Goal: Check status

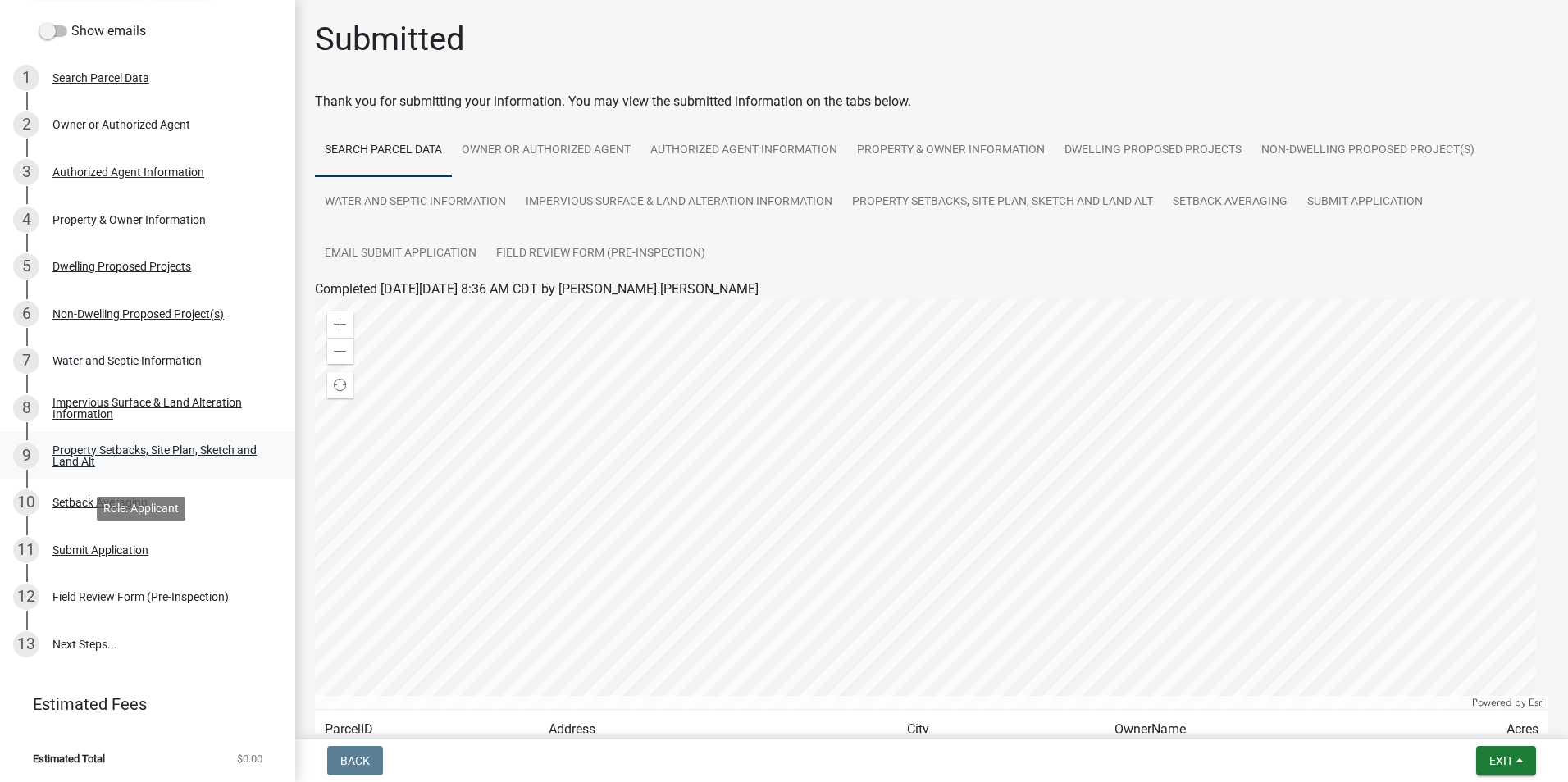
scroll to position [166, 0]
click at [70, 644] on link "13 Next Steps..." at bounding box center [148, 644] width 296 height 48
click at [54, 649] on link "13 Next Steps..." at bounding box center [148, 644] width 296 height 48
click at [547, 264] on link "Field Review Form (Pre-Inspection)" at bounding box center [601, 254] width 228 height 53
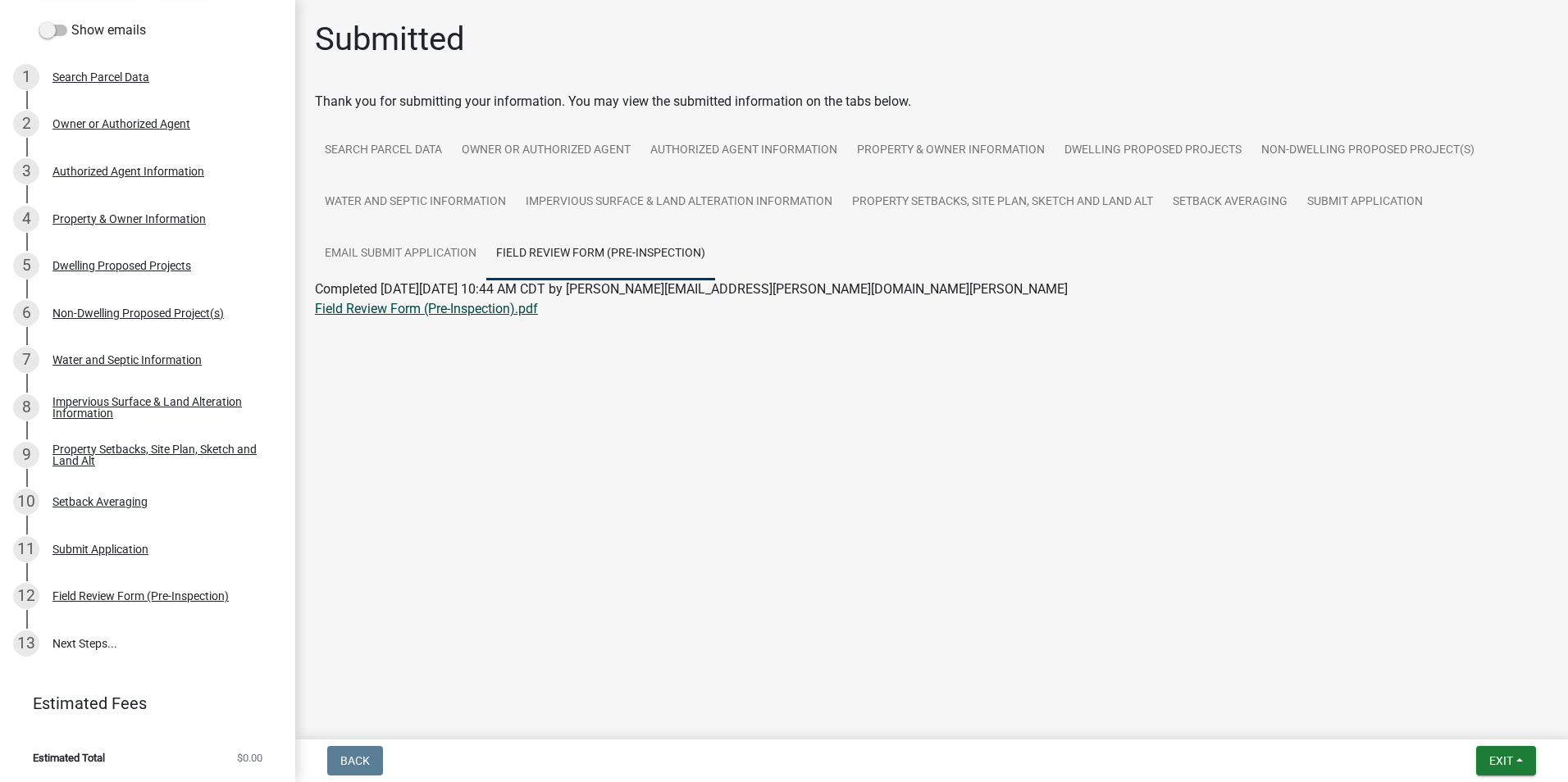
click at [482, 307] on link "Field Review Form (Pre-Inspection).pdf" at bounding box center [426, 309] width 223 height 15
click at [83, 650] on link "13 Next Steps..." at bounding box center [148, 644] width 296 height 48
drag, startPoint x: 1037, startPoint y: 418, endPoint x: 1029, endPoint y: 421, distance: 8.5
click at [1037, 418] on main "Submitted Thank you for submitting your information. You may view the submitted…" at bounding box center [932, 367] width 1272 height 733
click at [84, 652] on link "13 Next Steps..." at bounding box center [148, 644] width 296 height 48
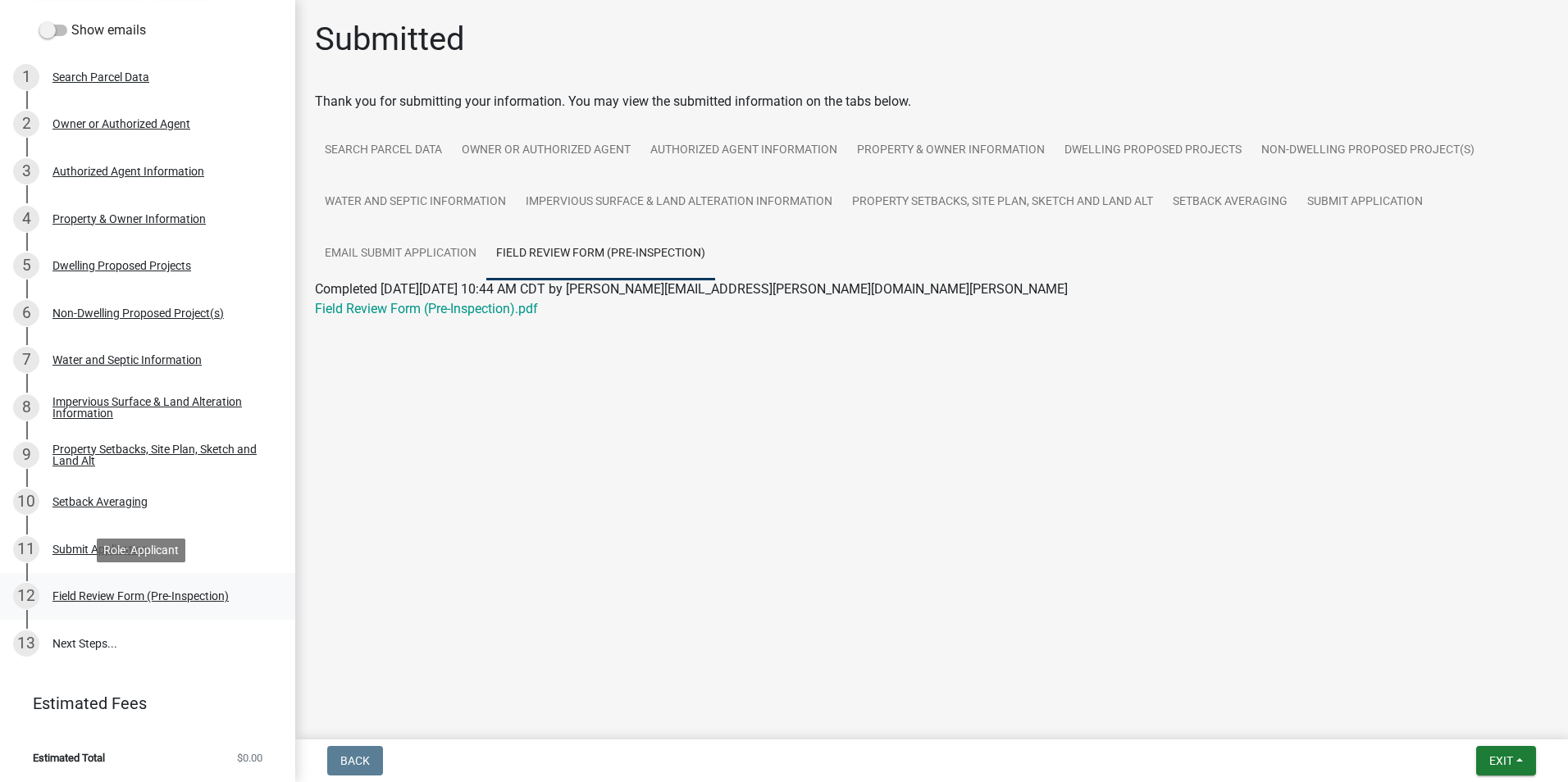
click at [100, 601] on div "Field Review Form (Pre-Inspection)" at bounding box center [141, 596] width 177 height 12
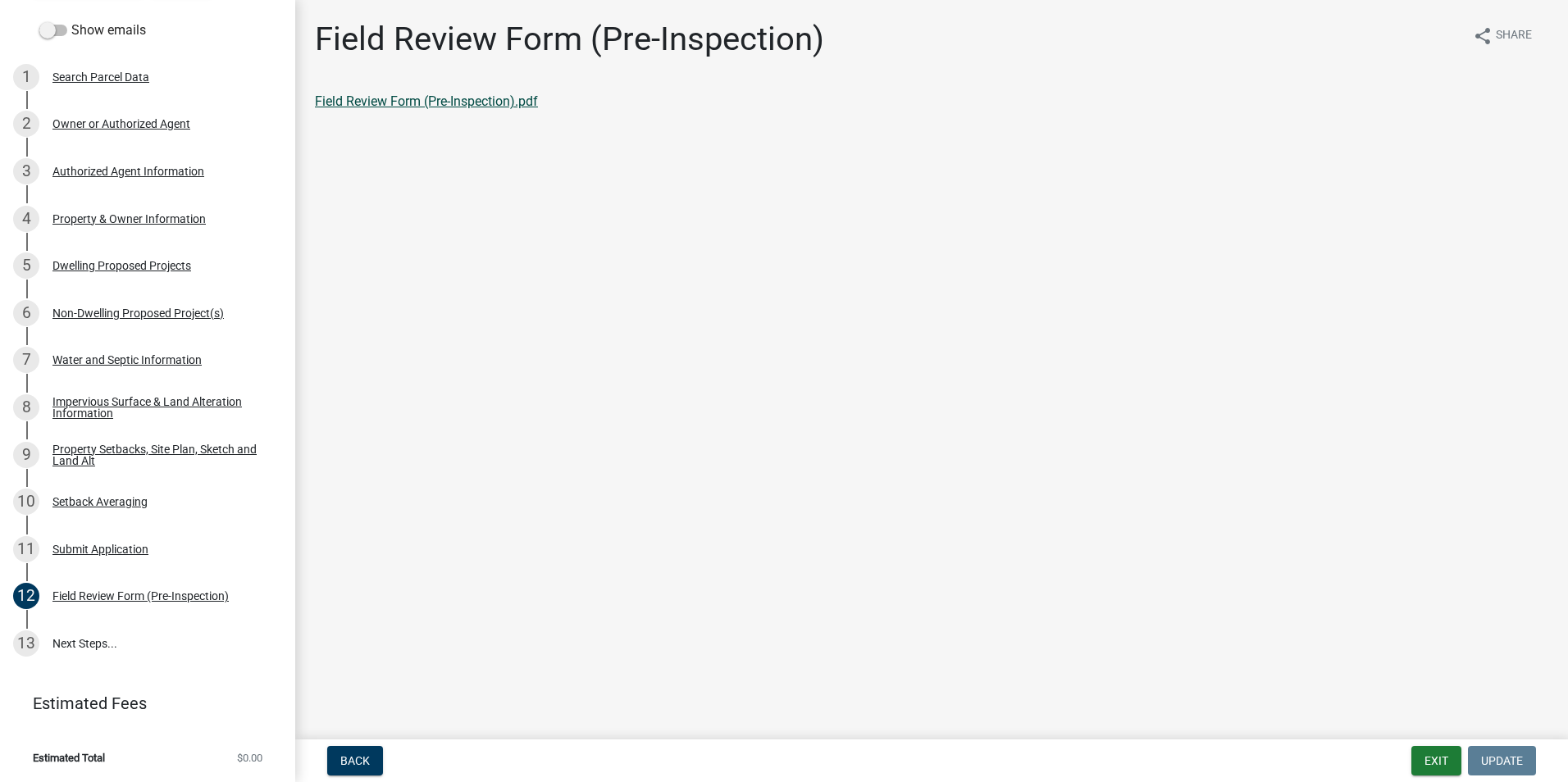
click at [495, 108] on link "Field Review Form (Pre-Inspection).pdf" at bounding box center [426, 101] width 223 height 15
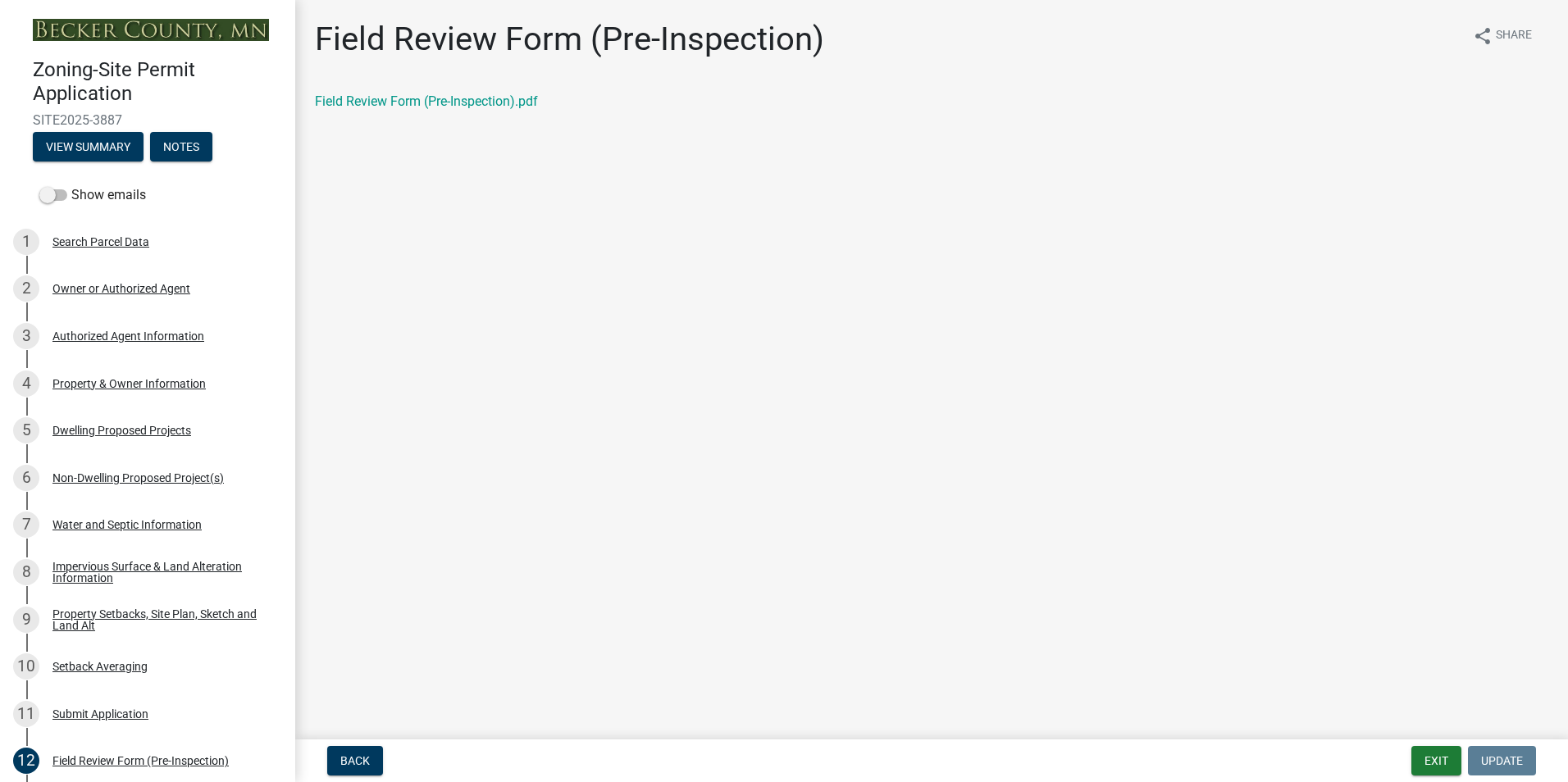
scroll to position [0, 0]
click at [79, 137] on button "View Summary" at bounding box center [87, 147] width 110 height 30
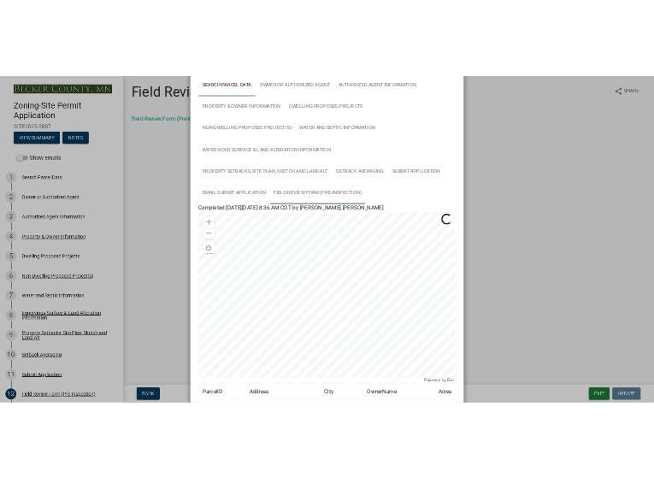
scroll to position [294, 0]
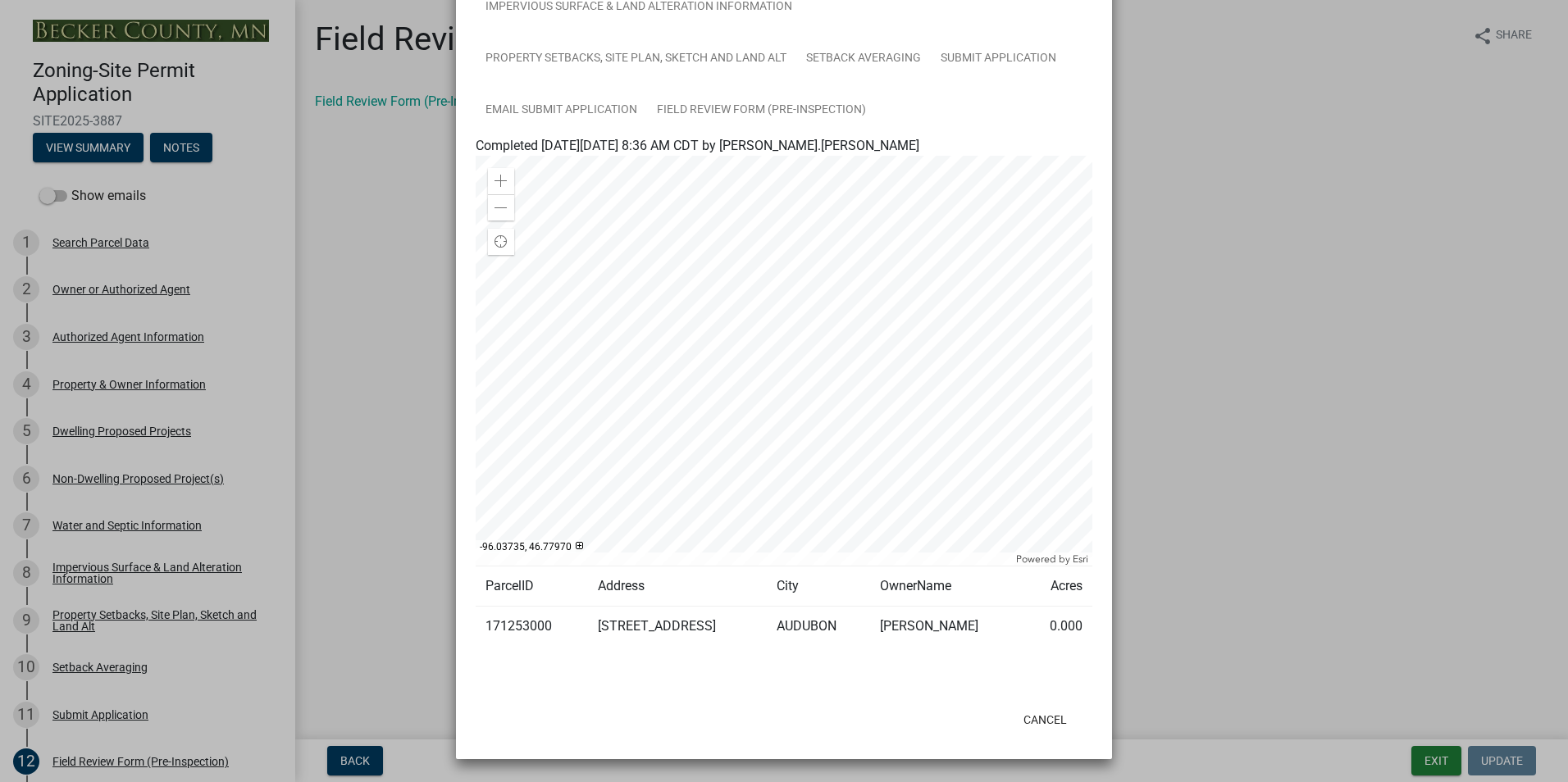
click at [1183, 123] on ngb-modal-window "Summary × Printer Friendly Search Parcel Data Owner or Authorized Agent Authori…" at bounding box center [784, 391] width 1568 height 782
